Goal: Information Seeking & Learning: Learn about a topic

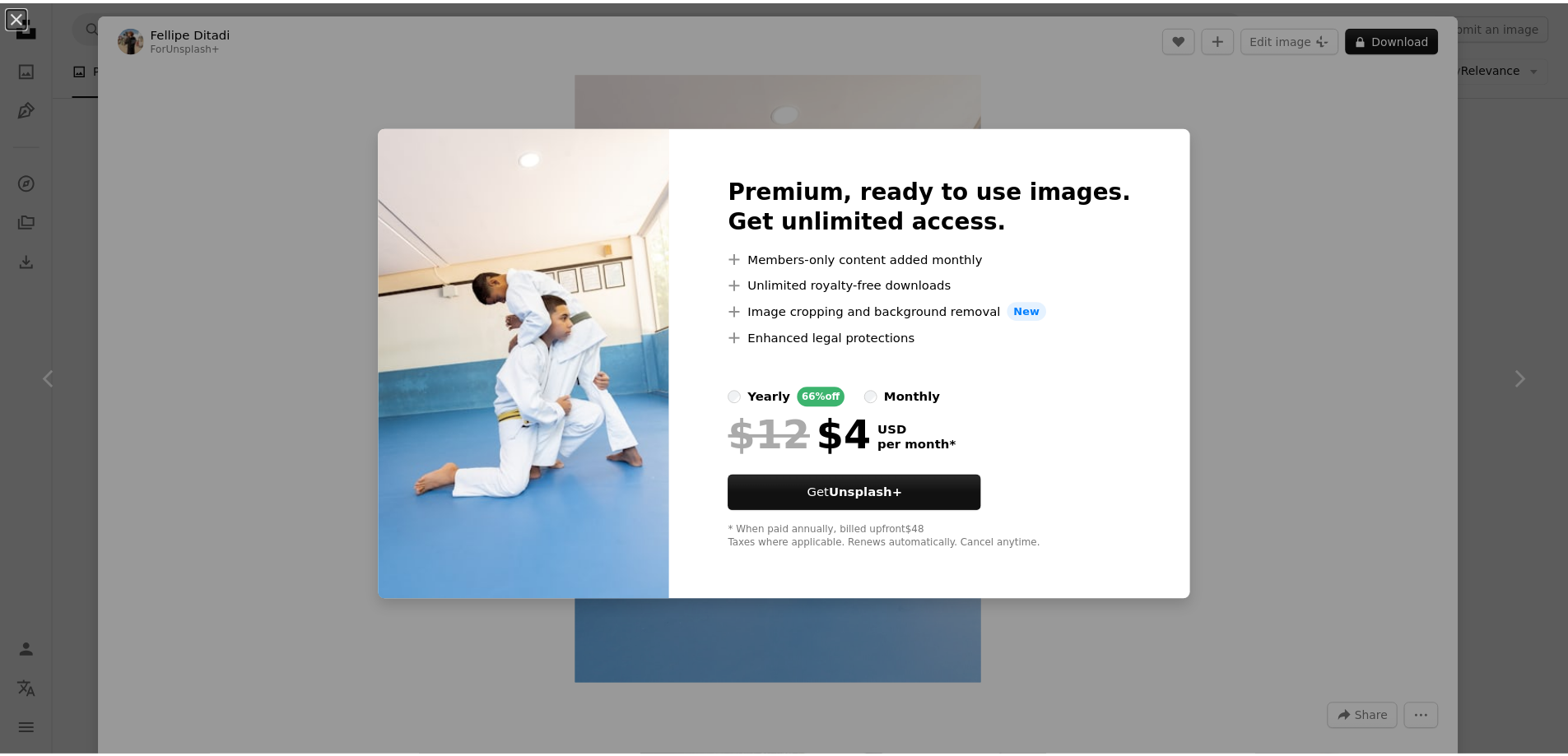
scroll to position [493, 0]
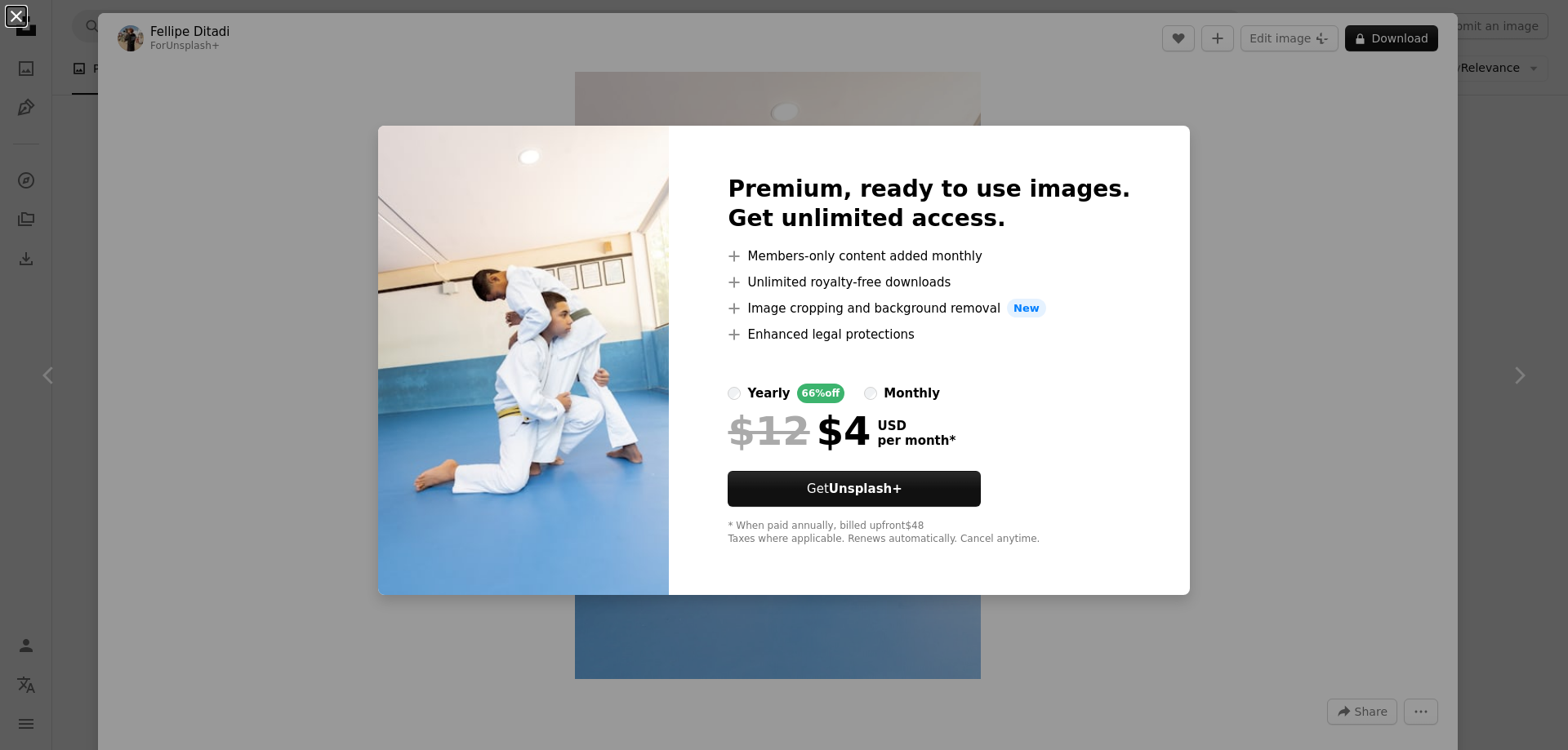
click at [20, 18] on button "An X shape" at bounding box center [16, 16] width 20 height 20
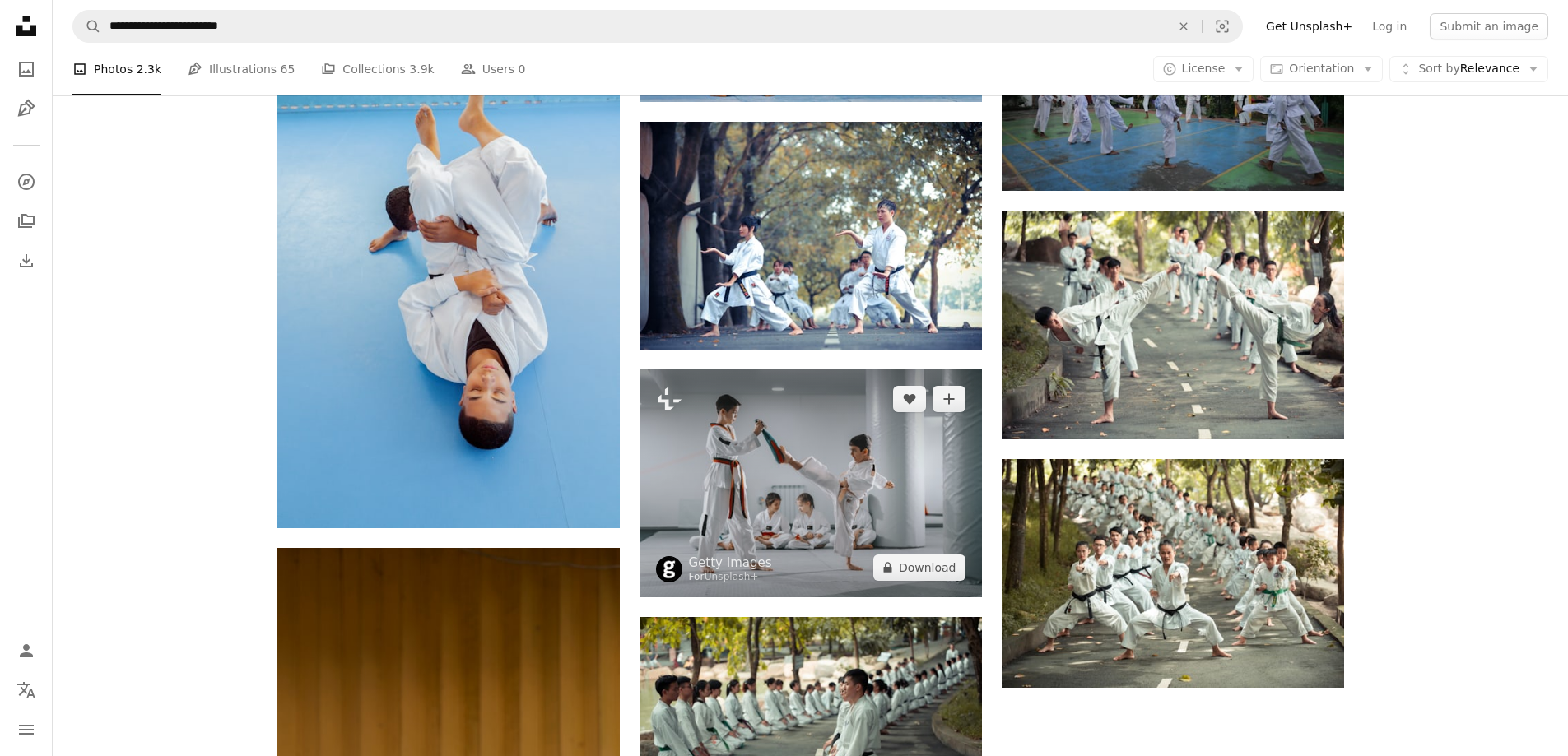
scroll to position [1728, 0]
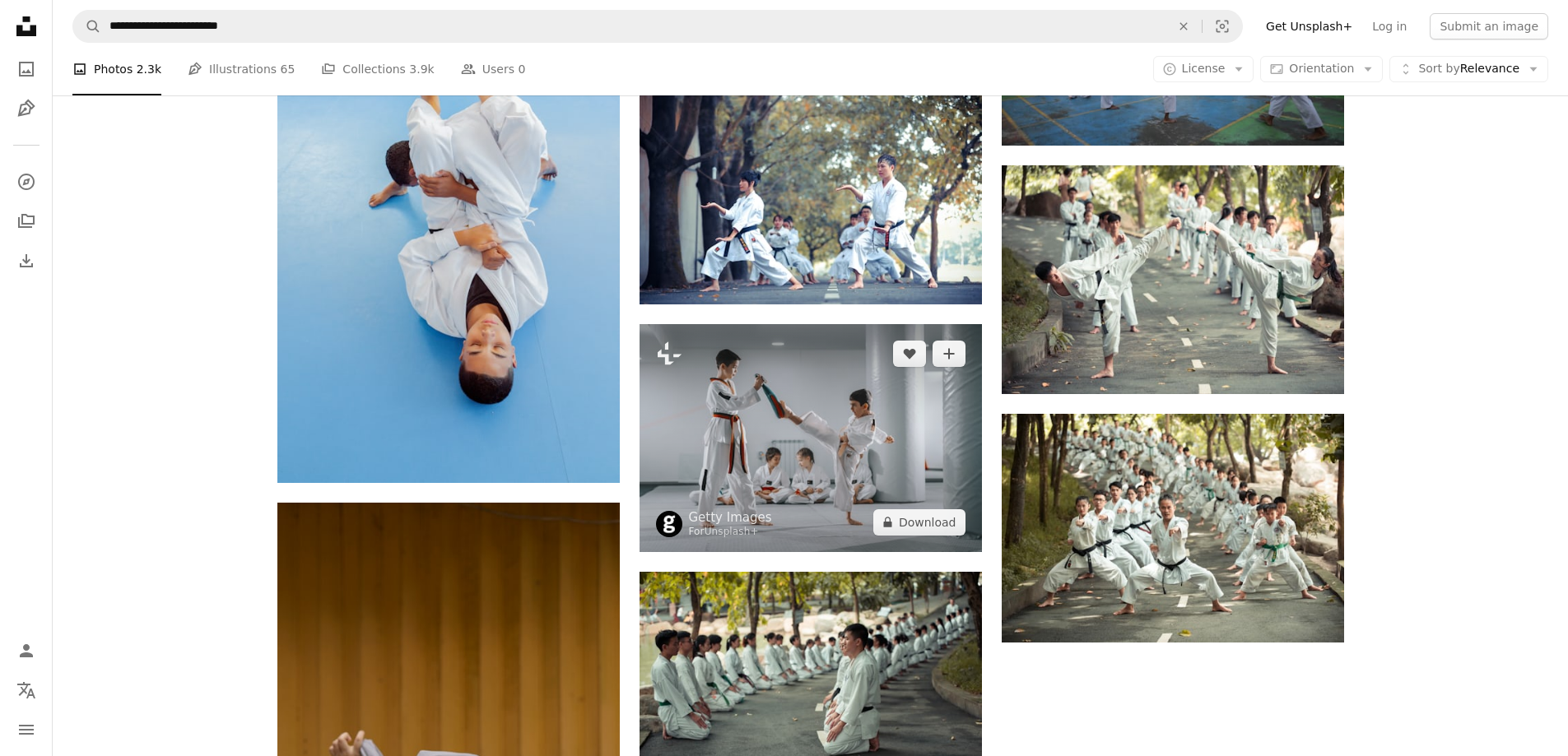
click at [806, 407] on img at bounding box center [810, 438] width 342 height 228
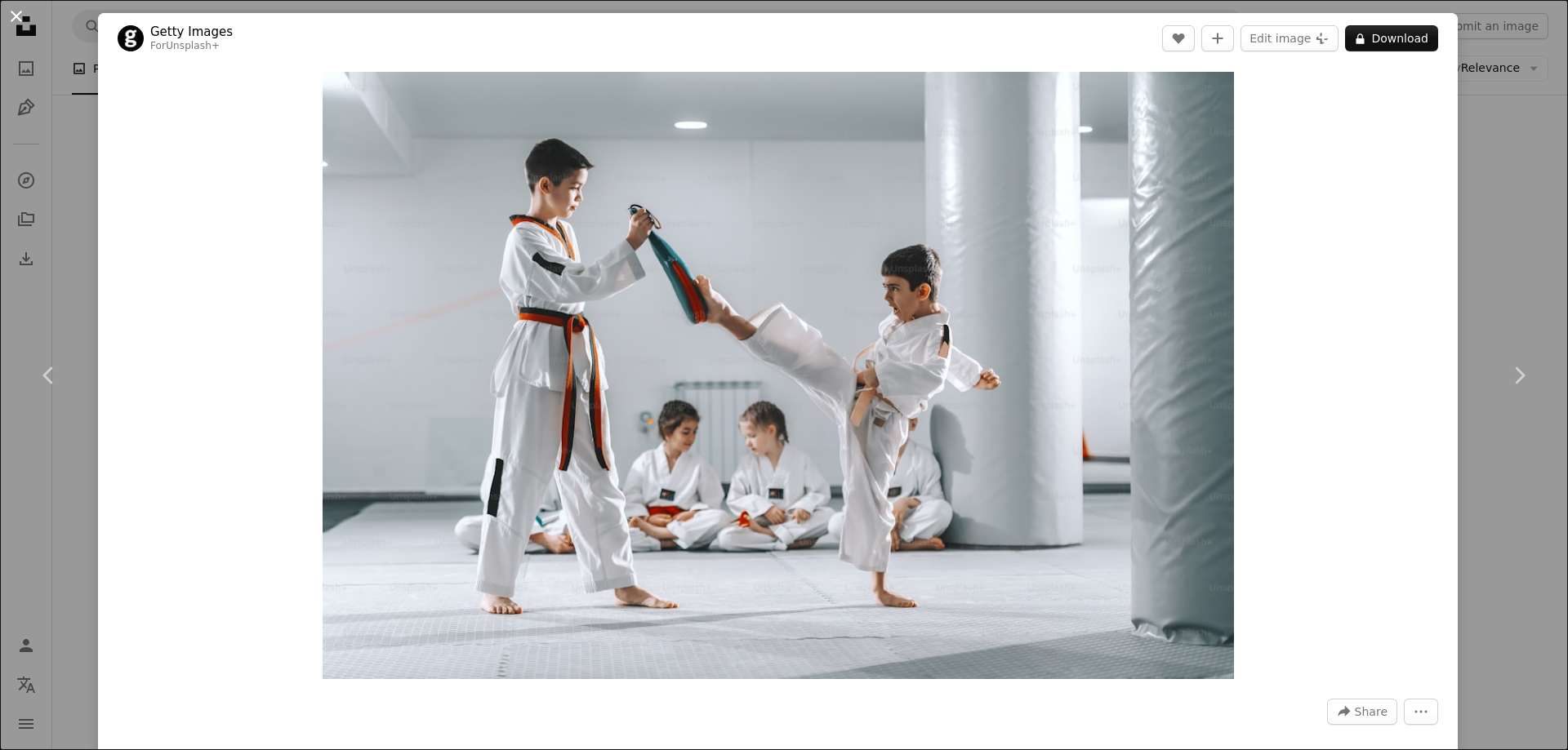
click at [16, 19] on button "An X shape" at bounding box center [16, 16] width 20 height 20
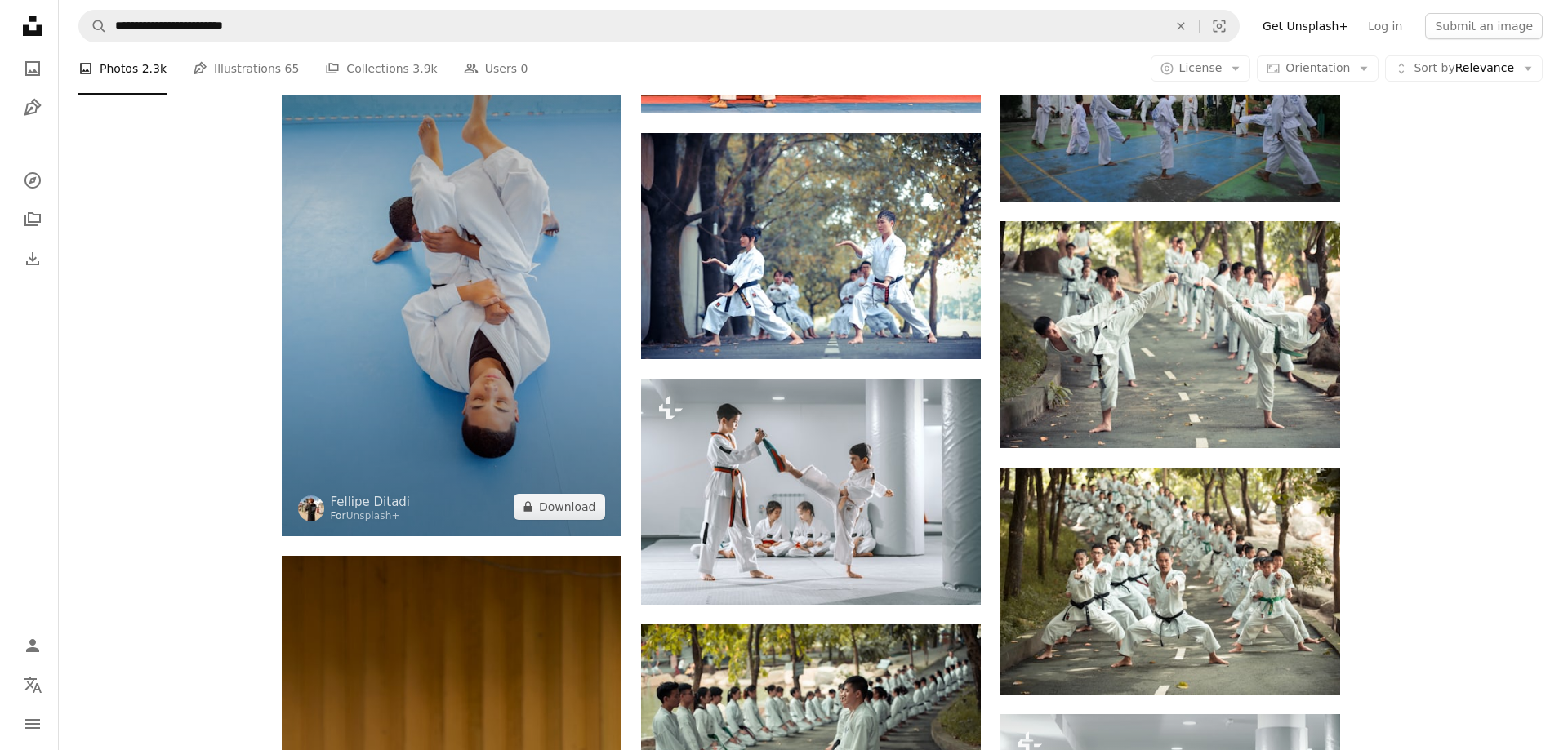
scroll to position [1633, 0]
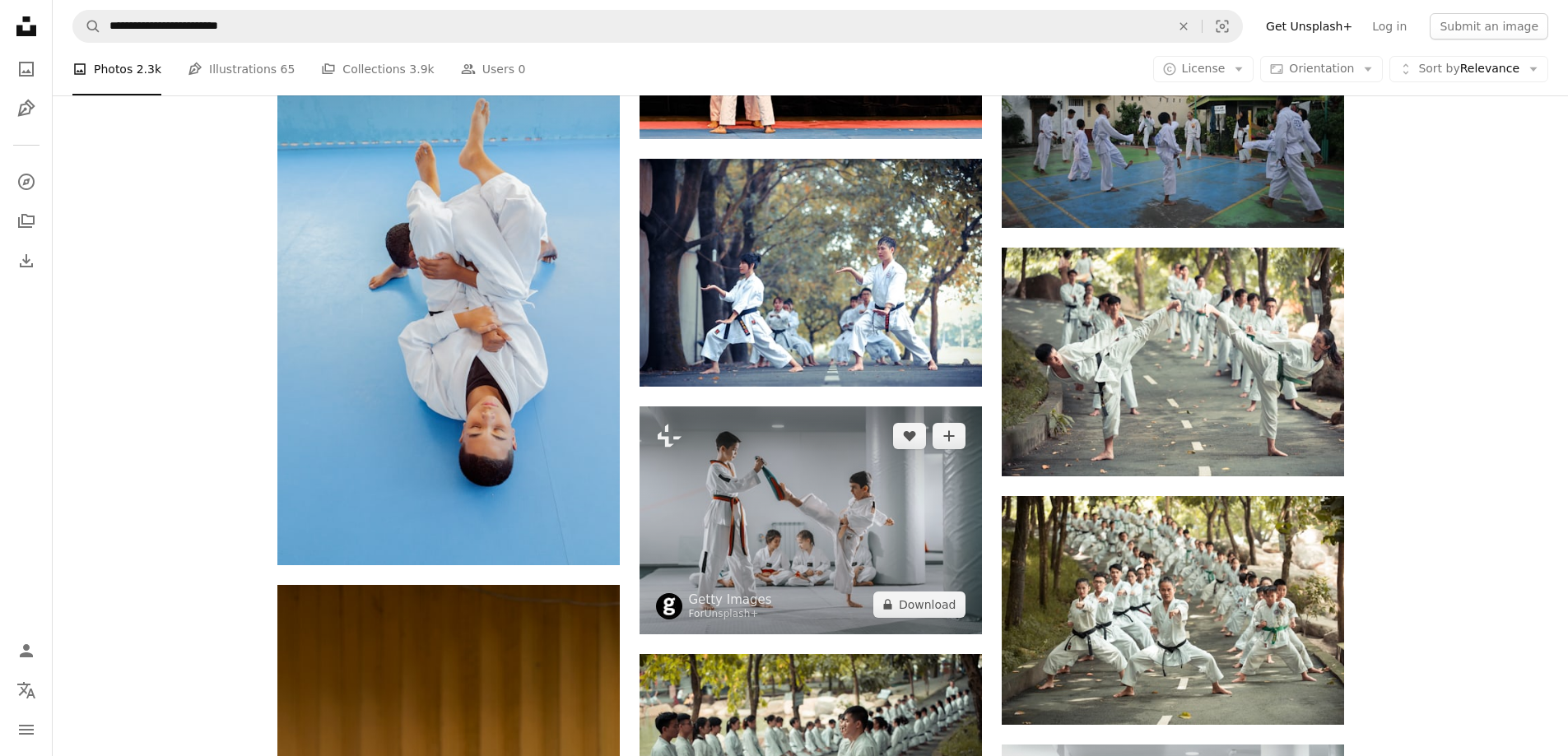
click at [783, 498] on img at bounding box center [810, 520] width 342 height 228
